Goal: Navigation & Orientation: Find specific page/section

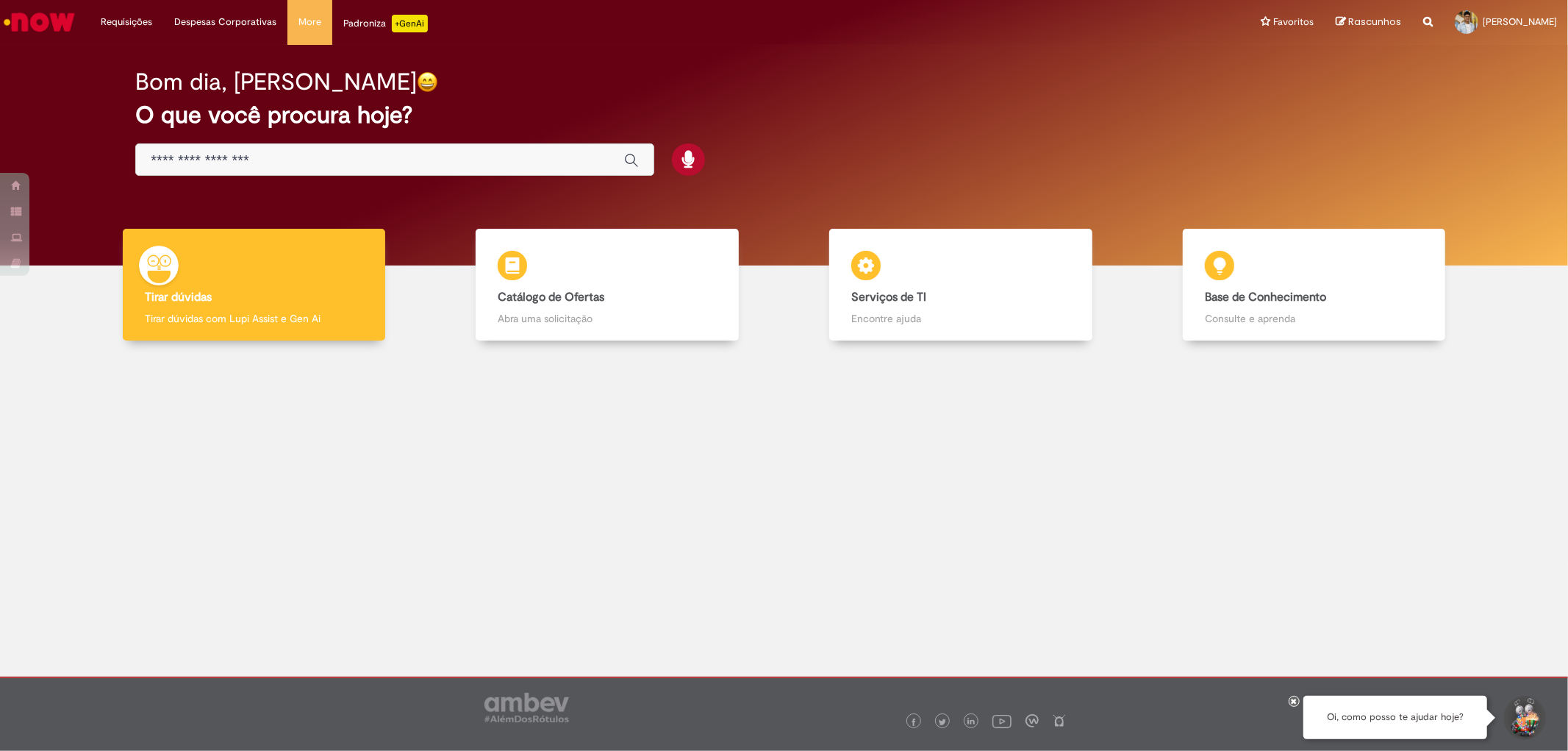
click at [33, 24] on img "Ir para a Homepage" at bounding box center [39, 22] width 76 height 30
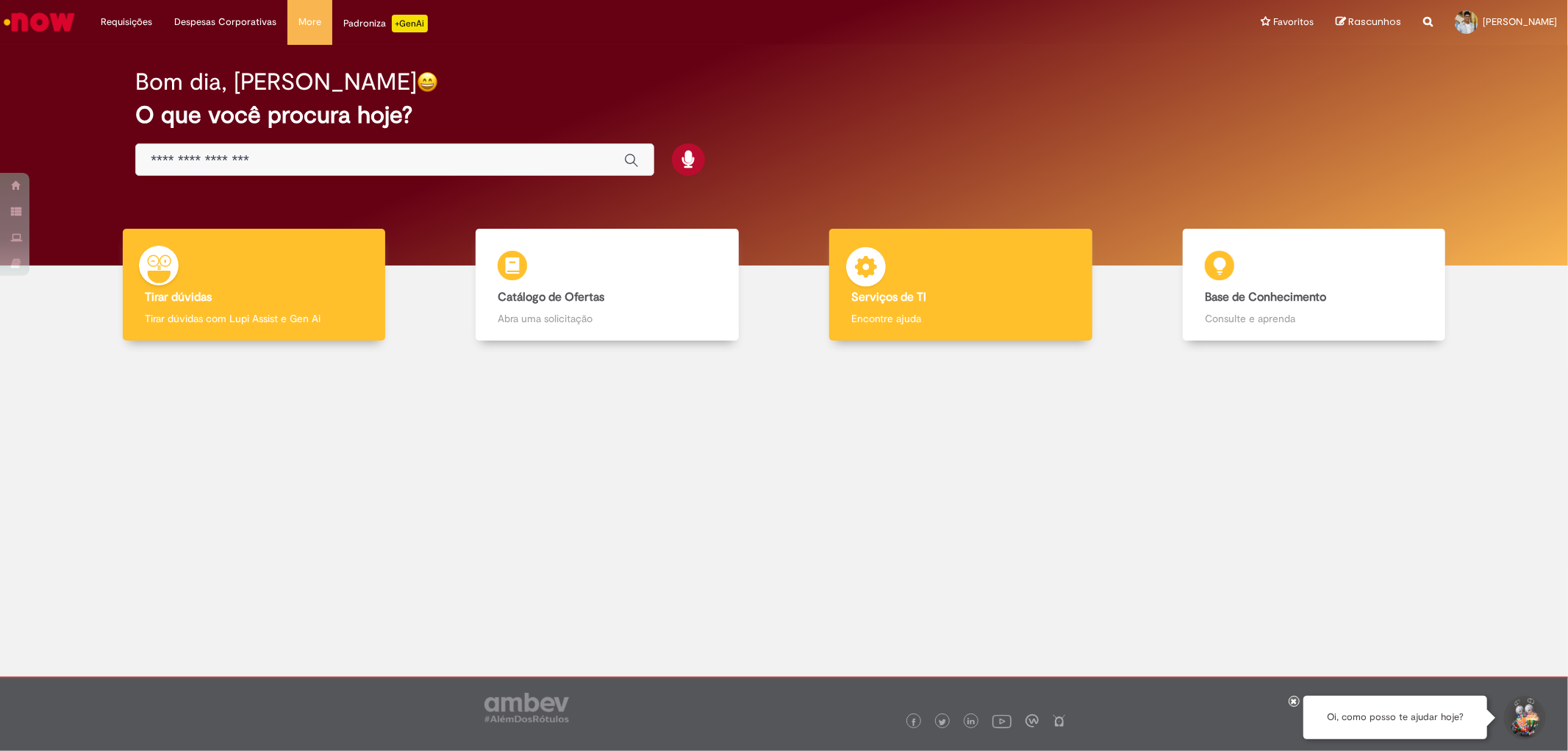
click at [956, 302] on h4 "Serviços de TI" at bounding box center [960, 298] width 218 height 13
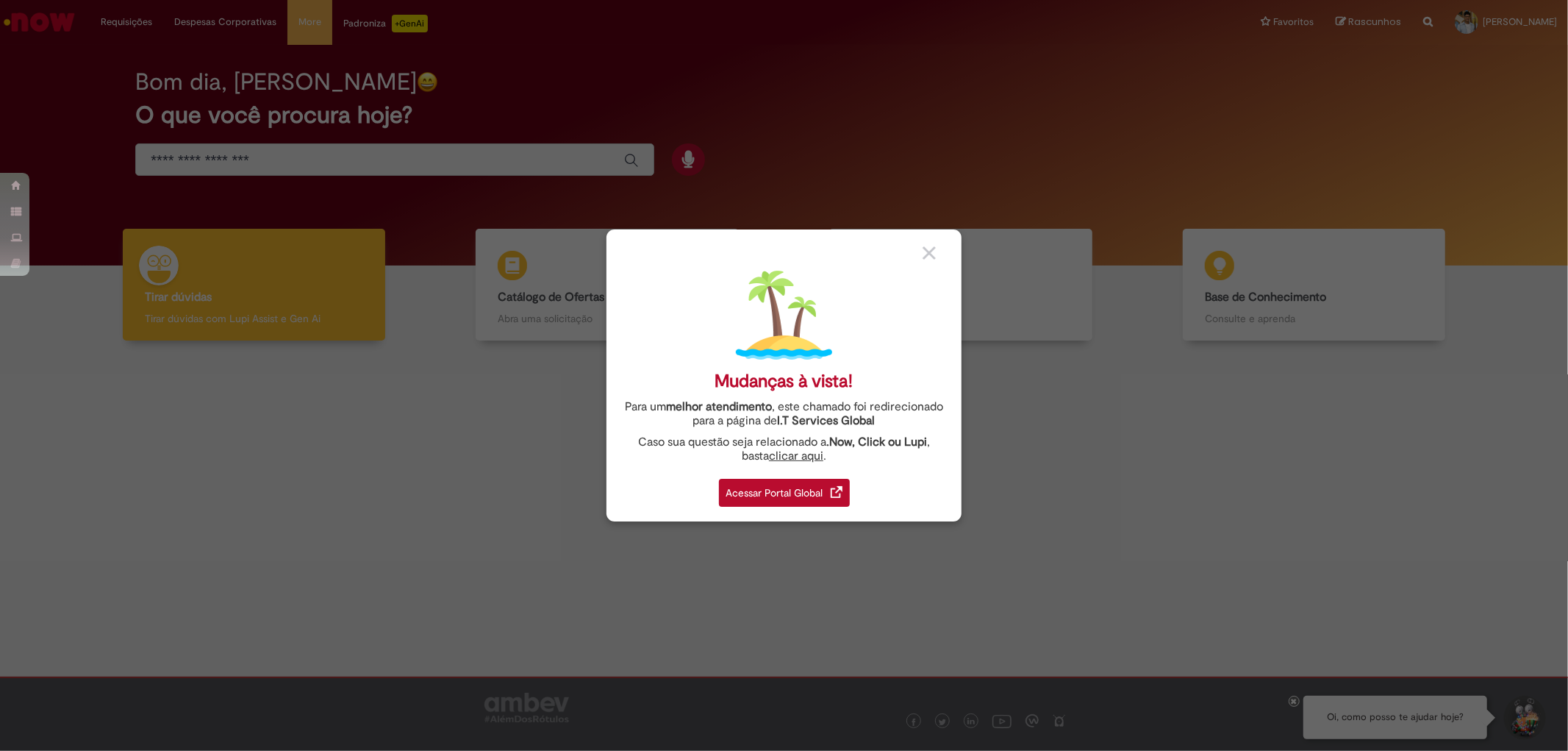
click at [761, 491] on div "Acessar Portal Global" at bounding box center [784, 492] width 131 height 28
